Goal: Task Accomplishment & Management: Manage account settings

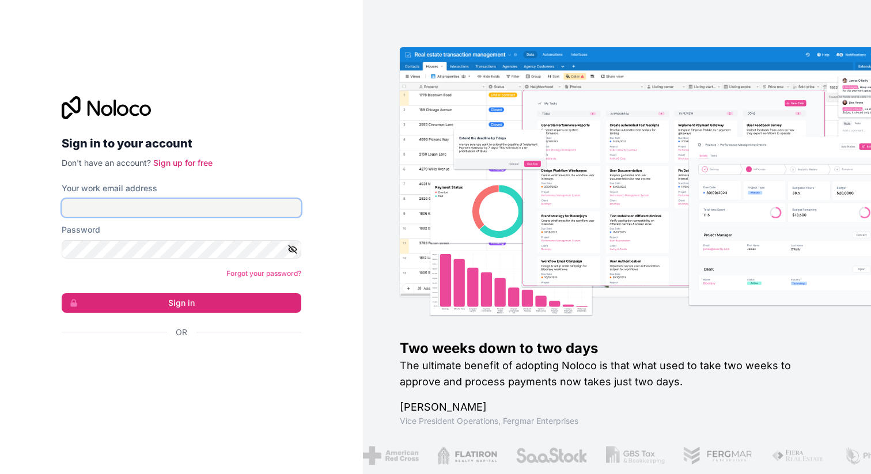
click at [159, 211] on input "Your work email address" at bounding box center [182, 208] width 240 height 18
click at [286, 272] on link "Forgot your password?" at bounding box center [263, 273] width 75 height 9
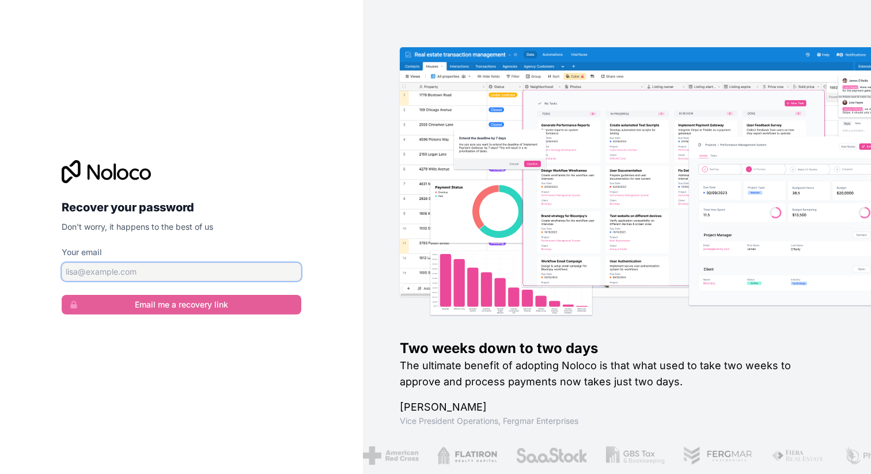
click at [238, 276] on input "Your email" at bounding box center [182, 272] width 240 height 18
click at [161, 267] on input "Your email" at bounding box center [182, 272] width 240 height 18
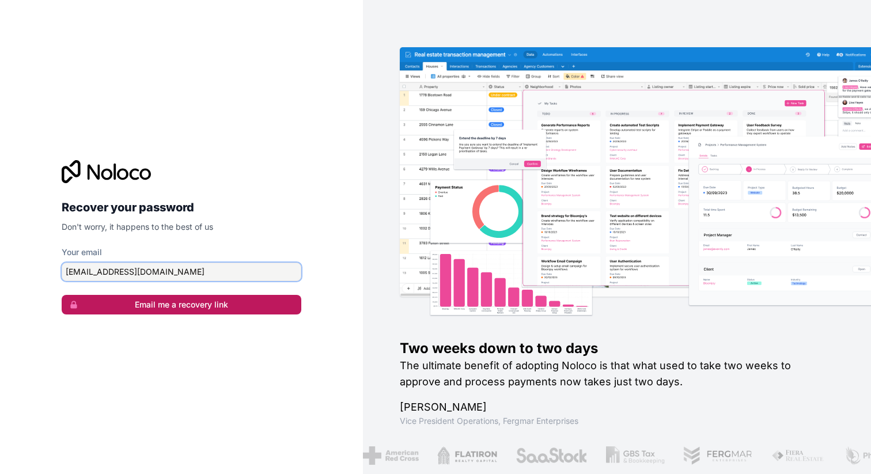
type input "[EMAIL_ADDRESS][DOMAIN_NAME]"
click at [220, 305] on button "Email me a recovery link" at bounding box center [182, 305] width 240 height 20
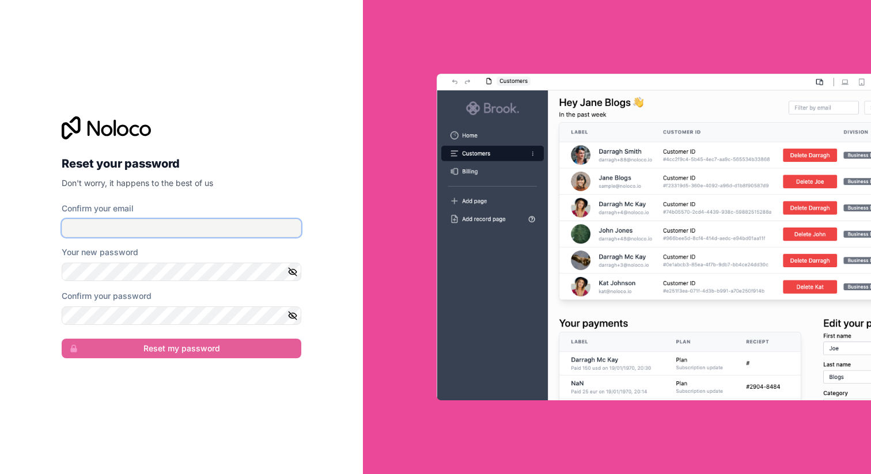
click at [113, 232] on input "Confirm your email" at bounding box center [182, 228] width 240 height 18
click at [139, 233] on input "Confirm your email" at bounding box center [182, 228] width 240 height 18
type input "[EMAIL_ADDRESS][DOMAIN_NAME]"
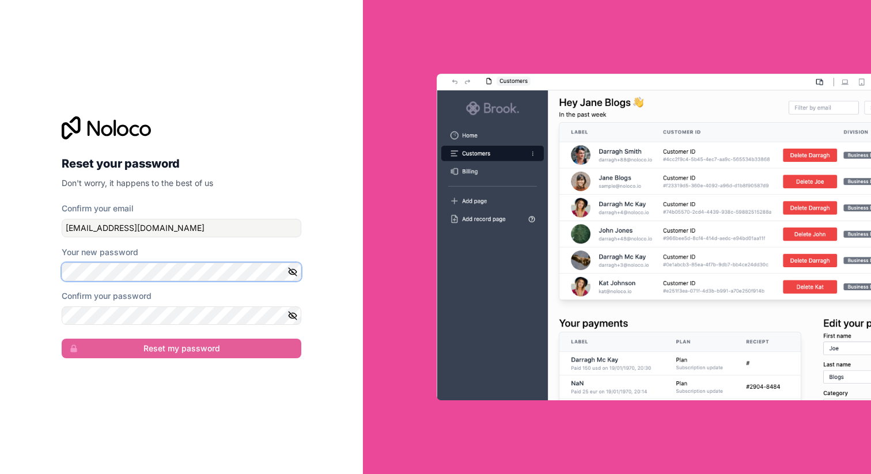
click at [0, 267] on div "Reset your password Don't worry, it happens to the best of us Confirm your emai…" at bounding box center [181, 237] width 363 height 474
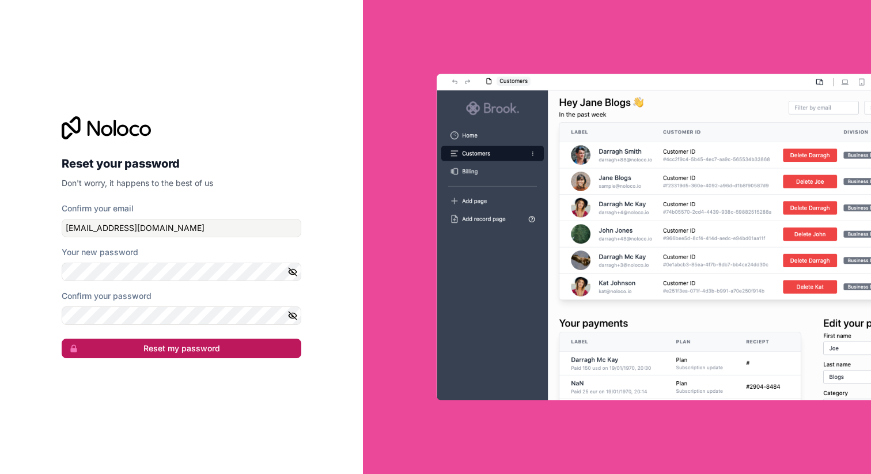
click at [184, 344] on button "Reset my password" at bounding box center [182, 349] width 240 height 20
